Goal: Check status: Check status

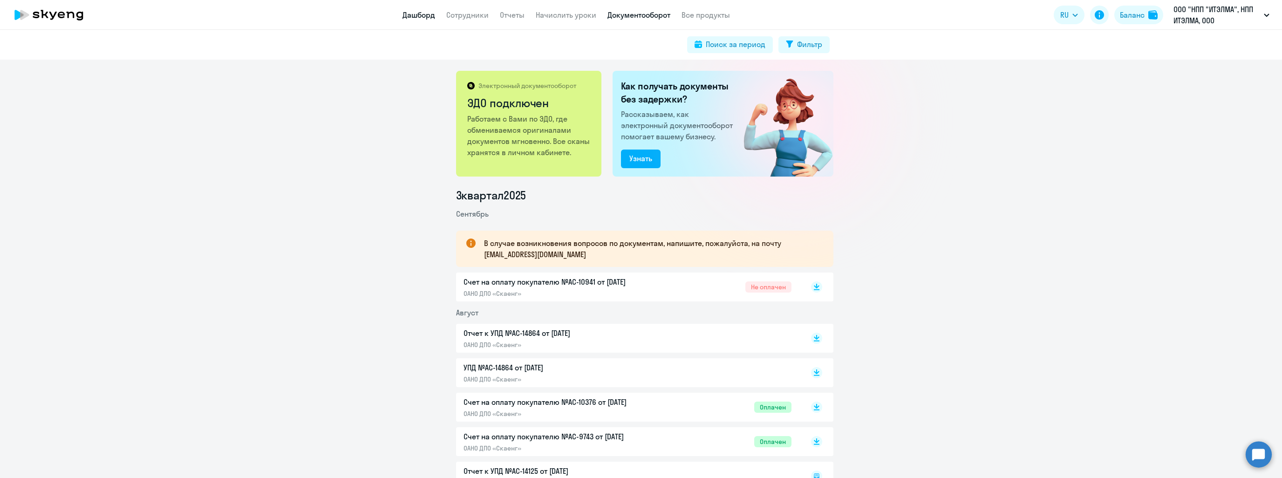
click at [404, 15] on link "Дашборд" at bounding box center [419, 14] width 33 height 9
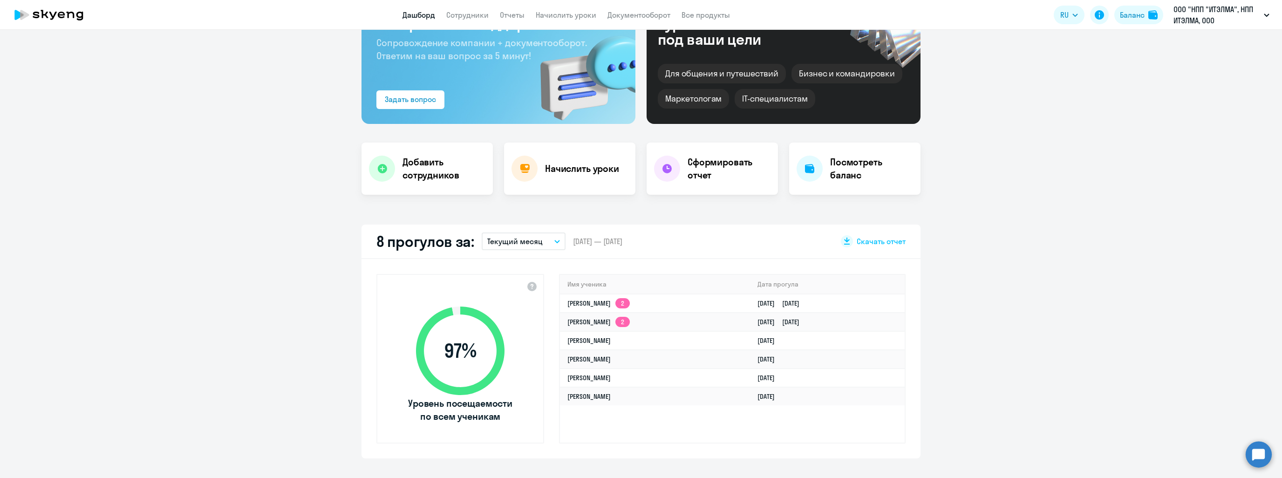
scroll to position [93, 0]
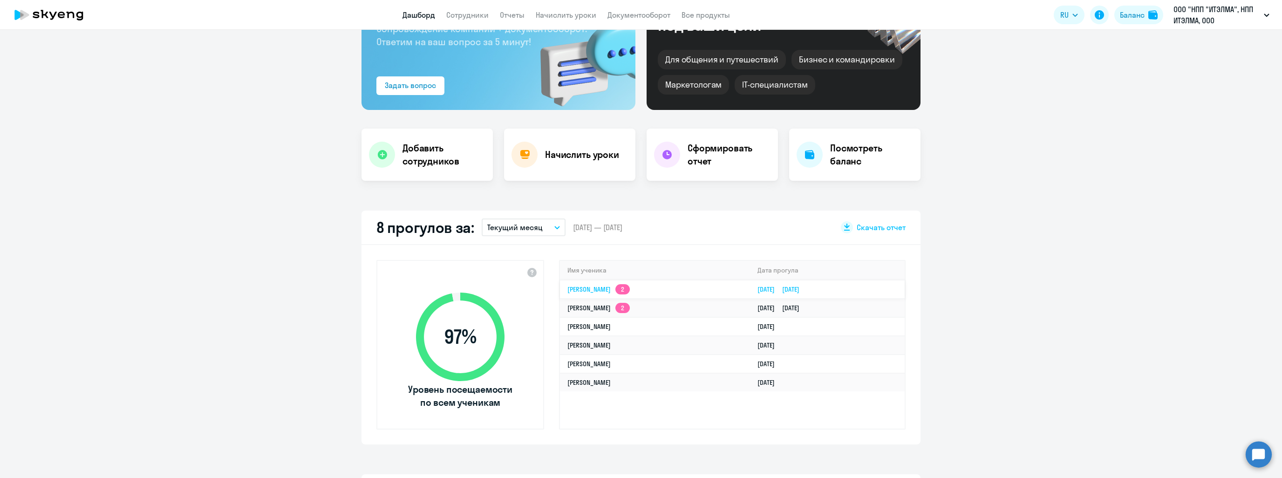
click at [628, 290] on link "[PERSON_NAME] 2" at bounding box center [598, 289] width 62 height 8
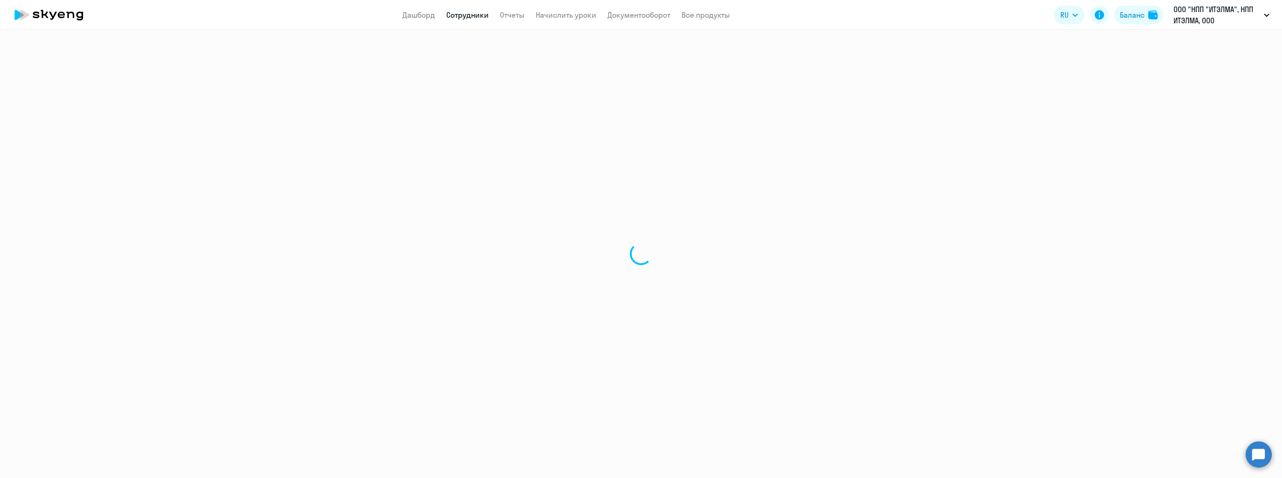
select select "english"
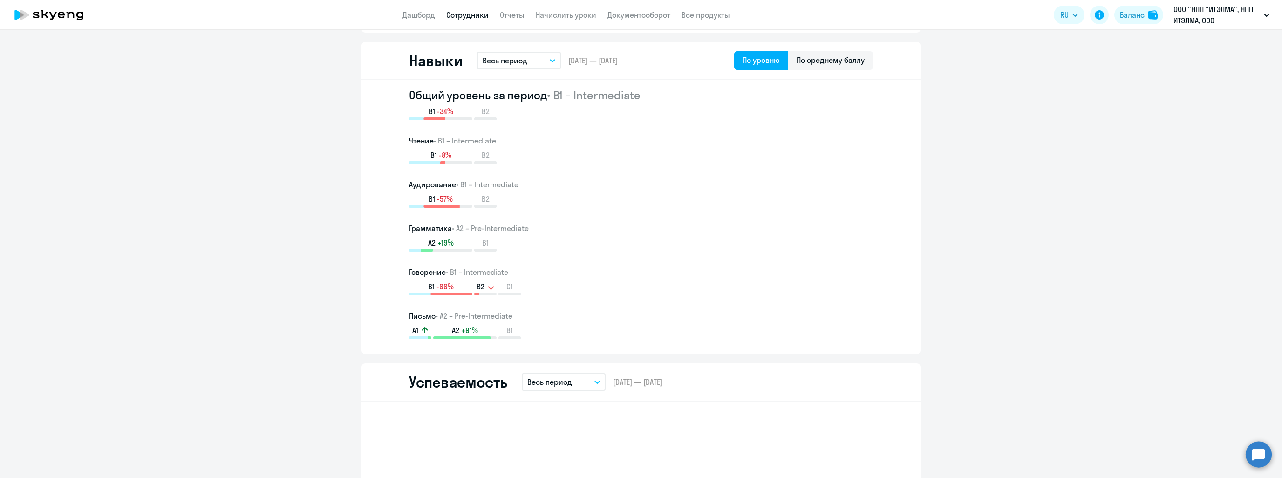
scroll to position [699, 0]
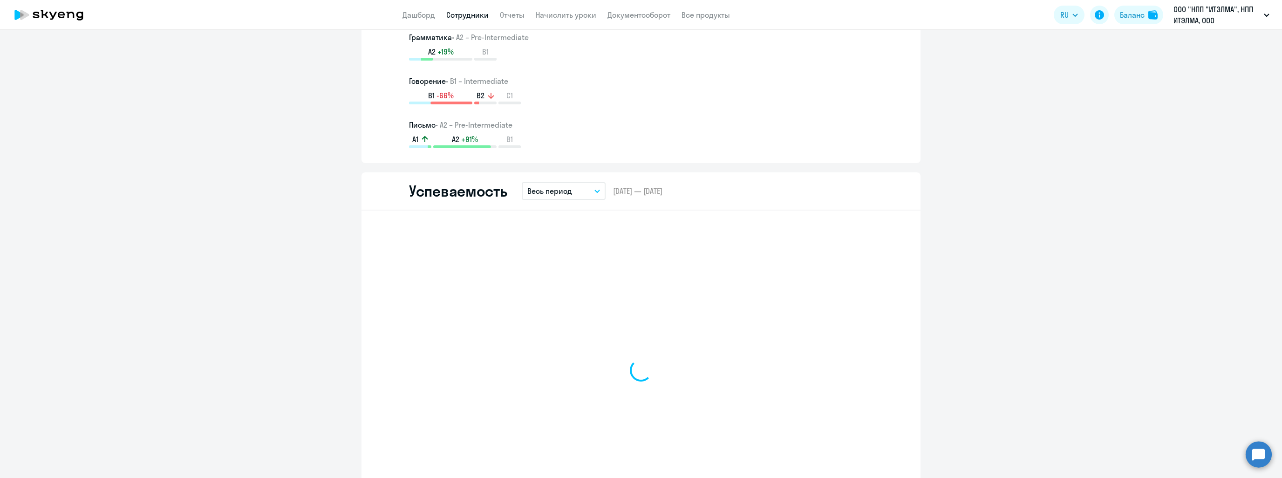
click at [556, 186] on p "Весь период" at bounding box center [549, 190] width 45 height 11
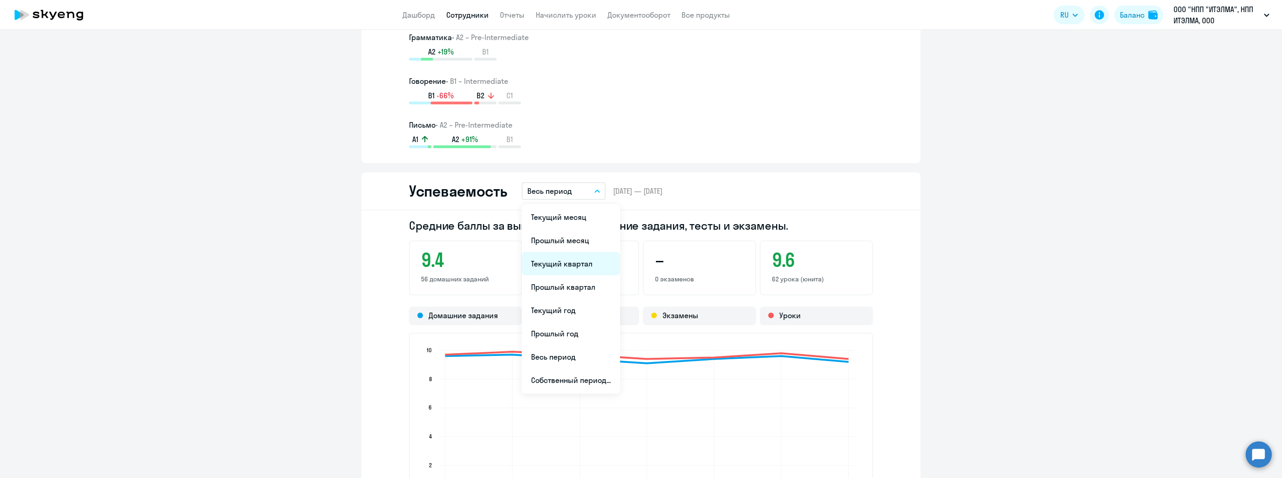
click at [547, 271] on li "Текущий квартал" at bounding box center [571, 263] width 98 height 23
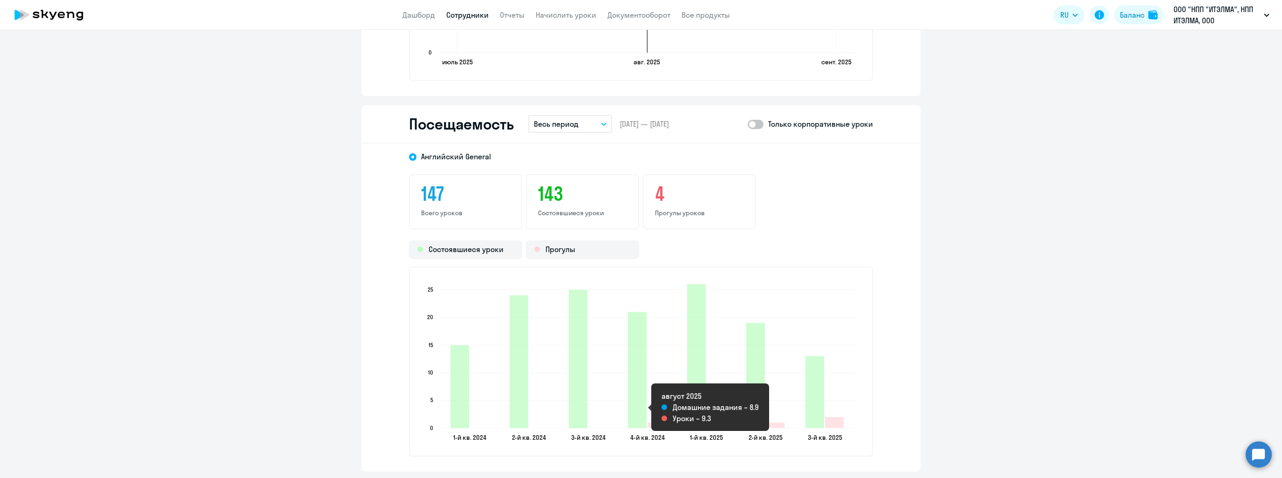
scroll to position [1165, 0]
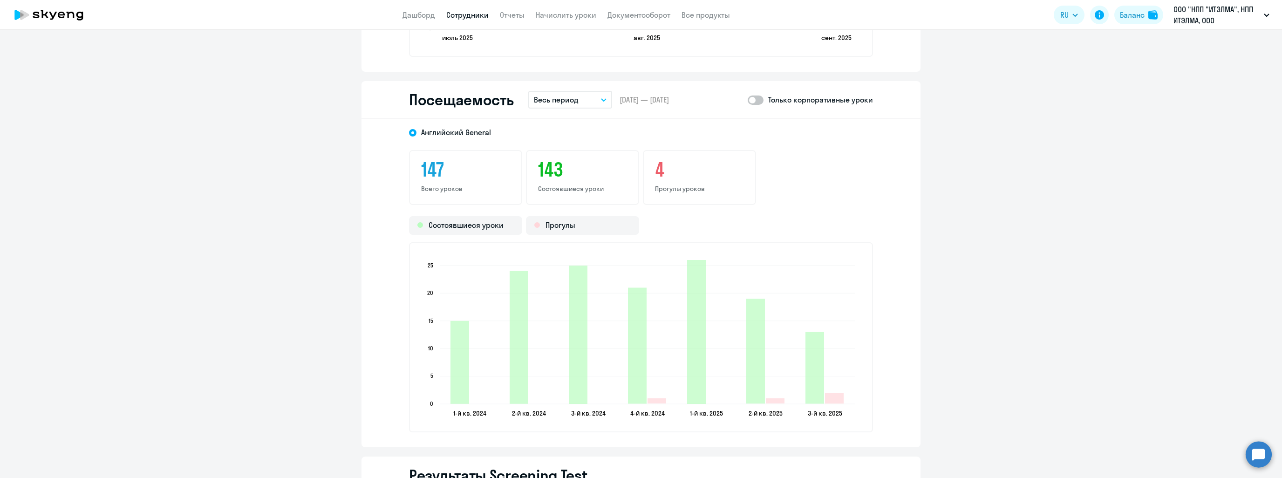
click at [570, 97] on p "Весь период" at bounding box center [556, 99] width 45 height 11
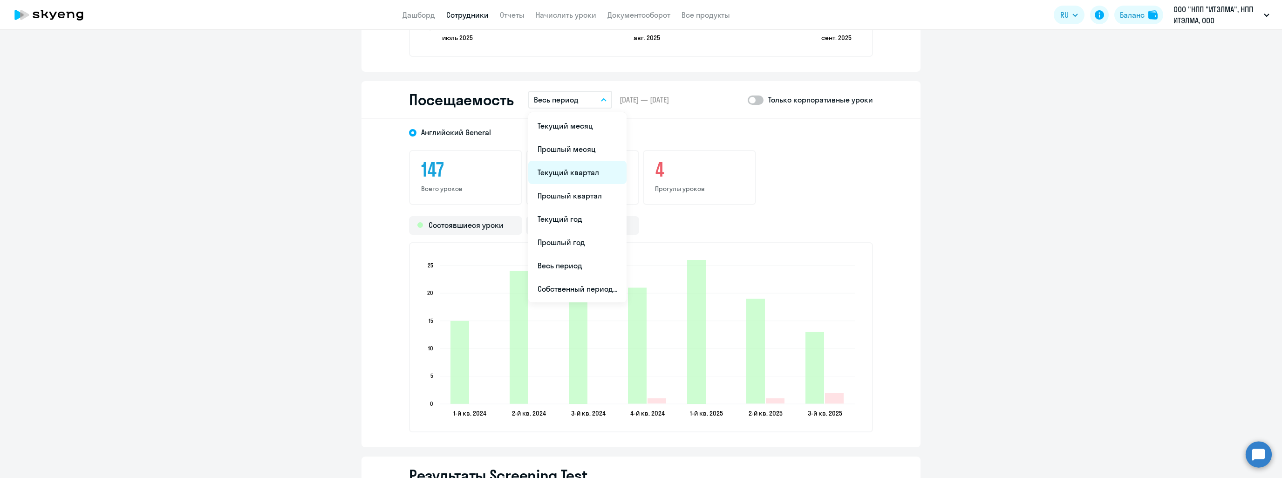
click at [556, 173] on li "Текущий квартал" at bounding box center [577, 172] width 98 height 23
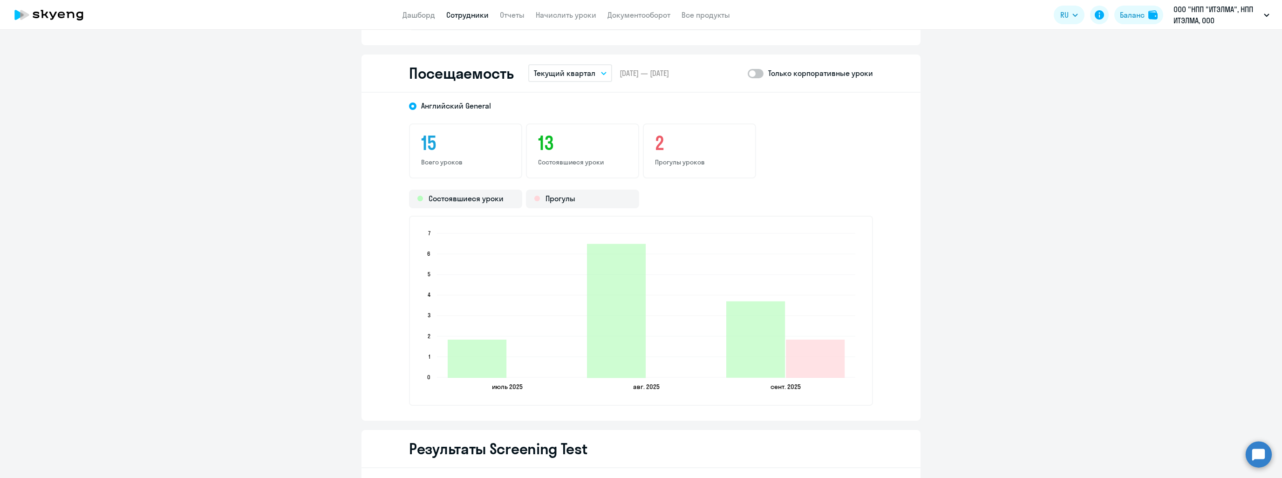
scroll to position [1304, 0]
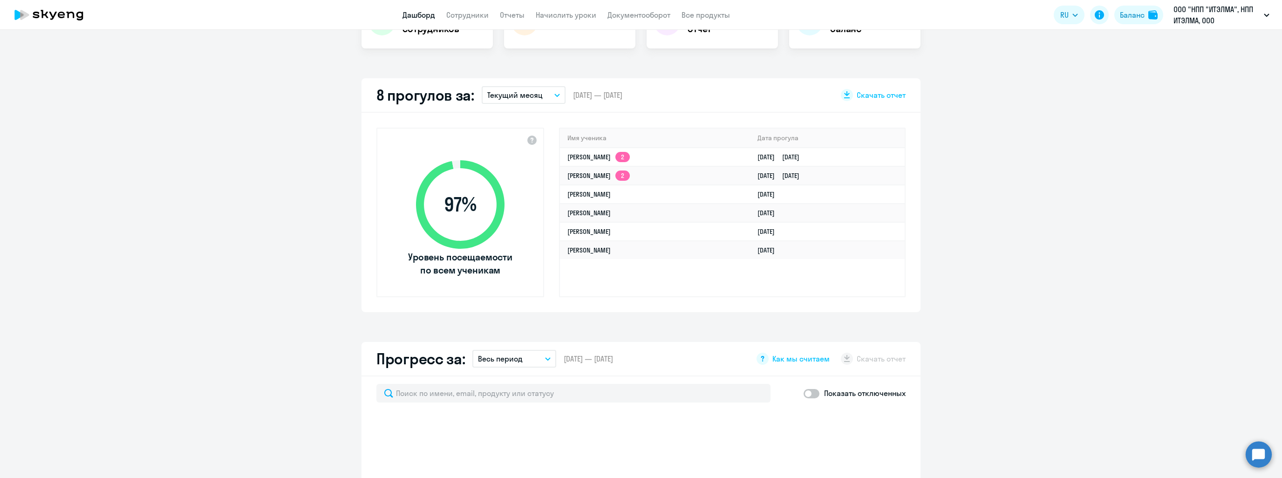
scroll to position [220, 0]
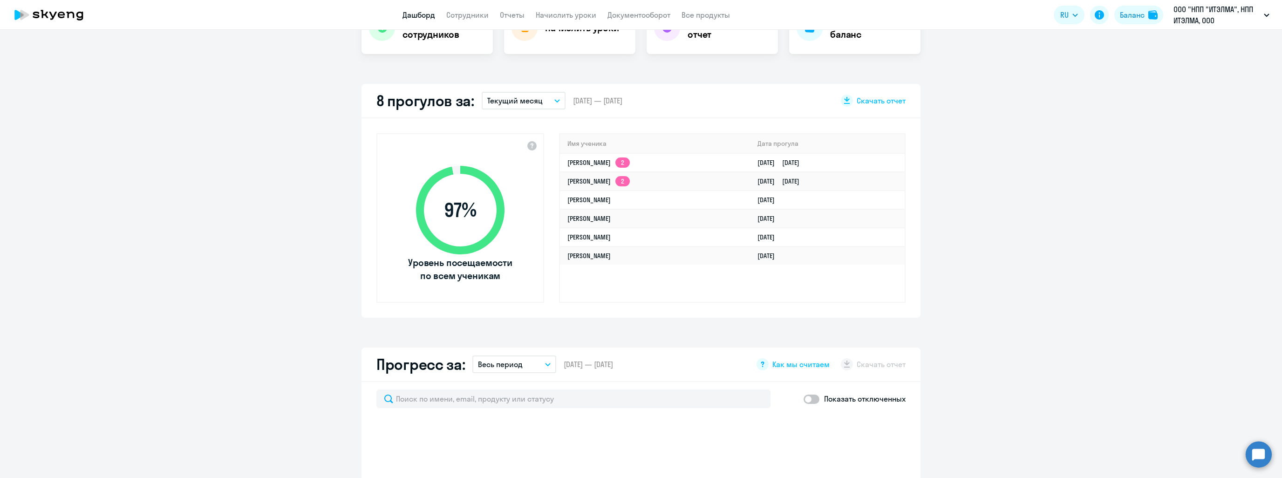
click at [540, 101] on button "Текущий месяц" at bounding box center [524, 101] width 84 height 18
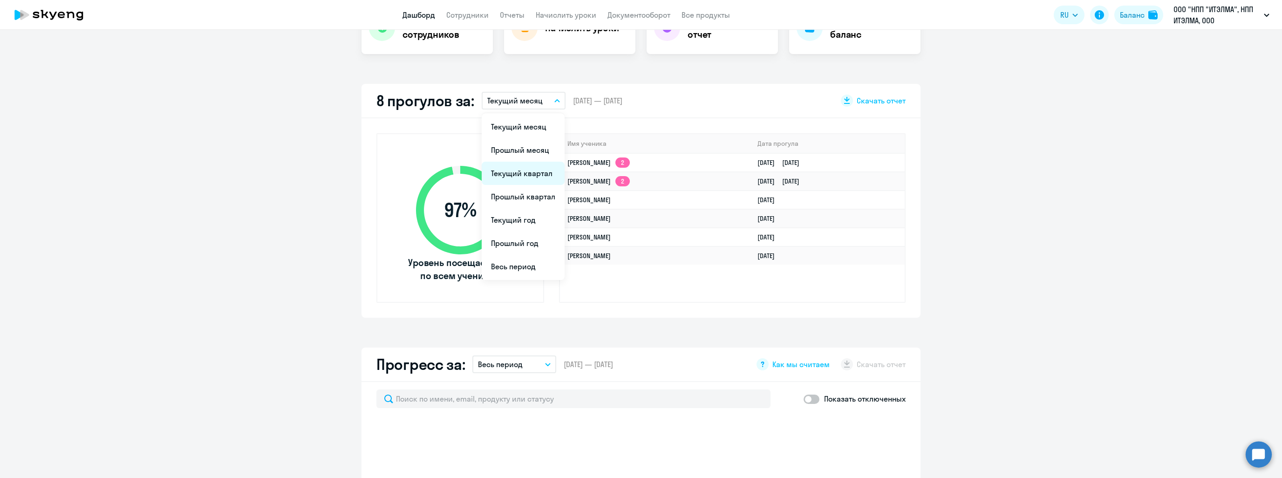
click at [523, 176] on li "Текущий квартал" at bounding box center [523, 173] width 83 height 23
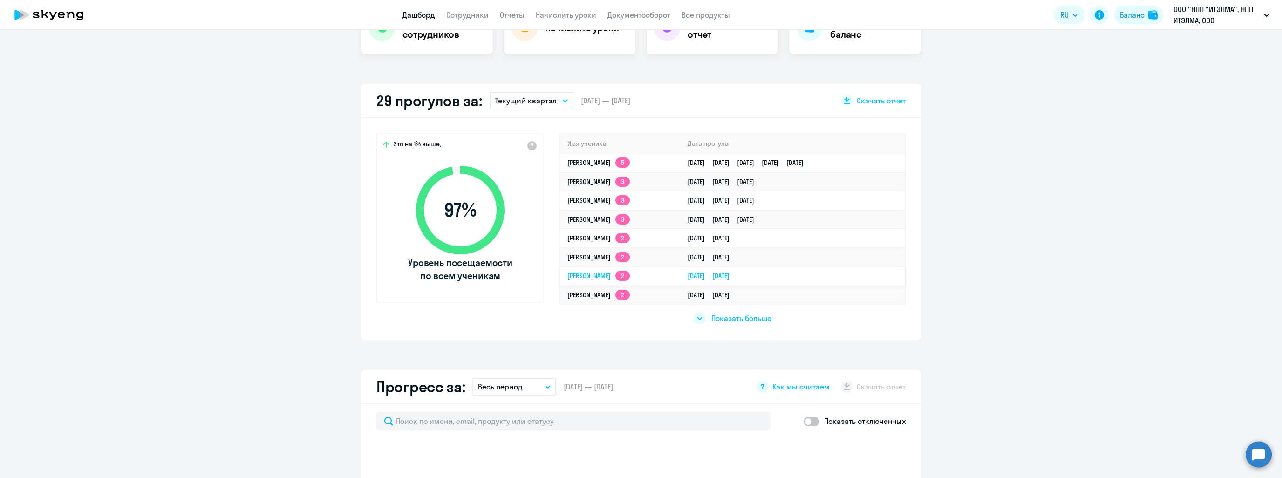
select select "30"
click at [694, 312] on div "Показать больше" at bounding box center [733, 318] width 78 height 12
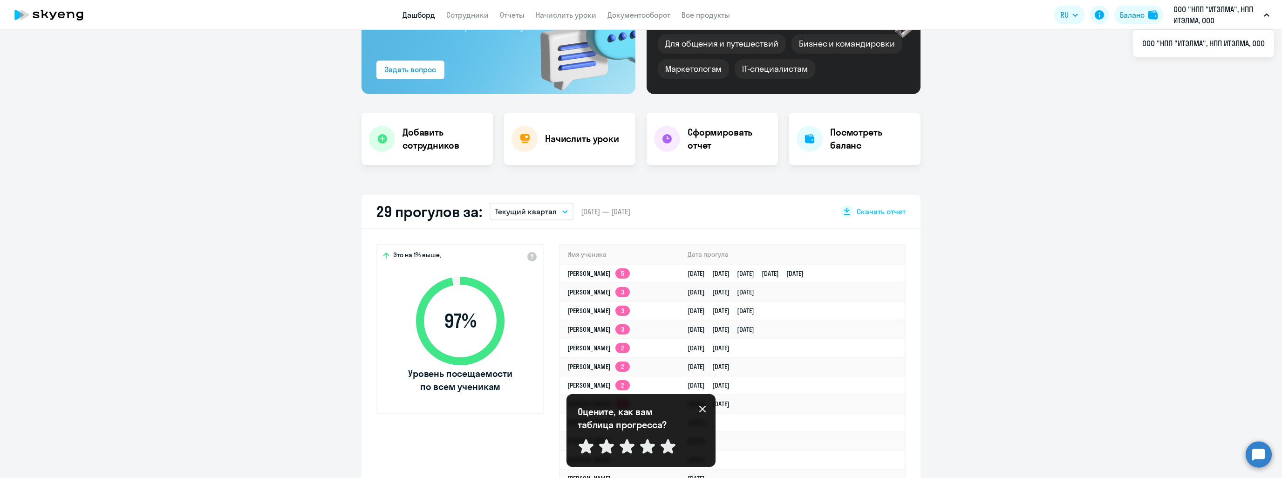
scroll to position [140, 0]
